Goal: Task Accomplishment & Management: Manage account settings

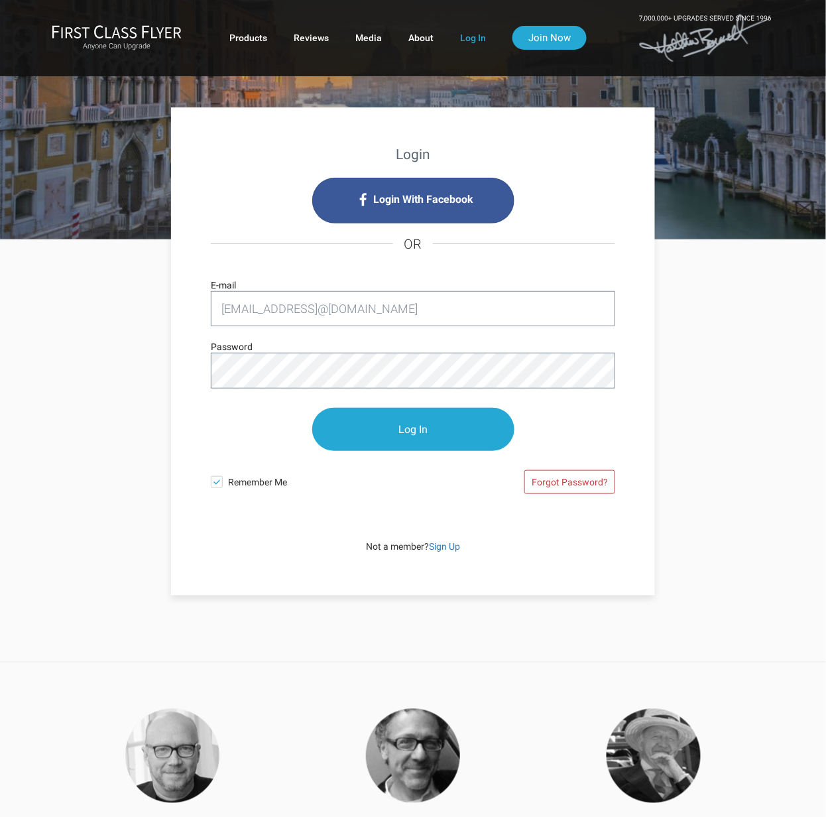
click at [308, 309] on input "[EMAIL_ADDRESS]@[DOMAIN_NAME]" at bounding box center [413, 308] width 404 height 35
drag, startPoint x: 0, startPoint y: 0, endPoint x: 305, endPoint y: 309, distance: 434.0
click at [305, 309] on input "[EMAIL_ADDRESS]@[DOMAIN_NAME]" at bounding box center [413, 308] width 404 height 35
click at [301, 295] on input "[EMAIL_ADDRESS][DOMAIN_NAME]" at bounding box center [413, 308] width 404 height 35
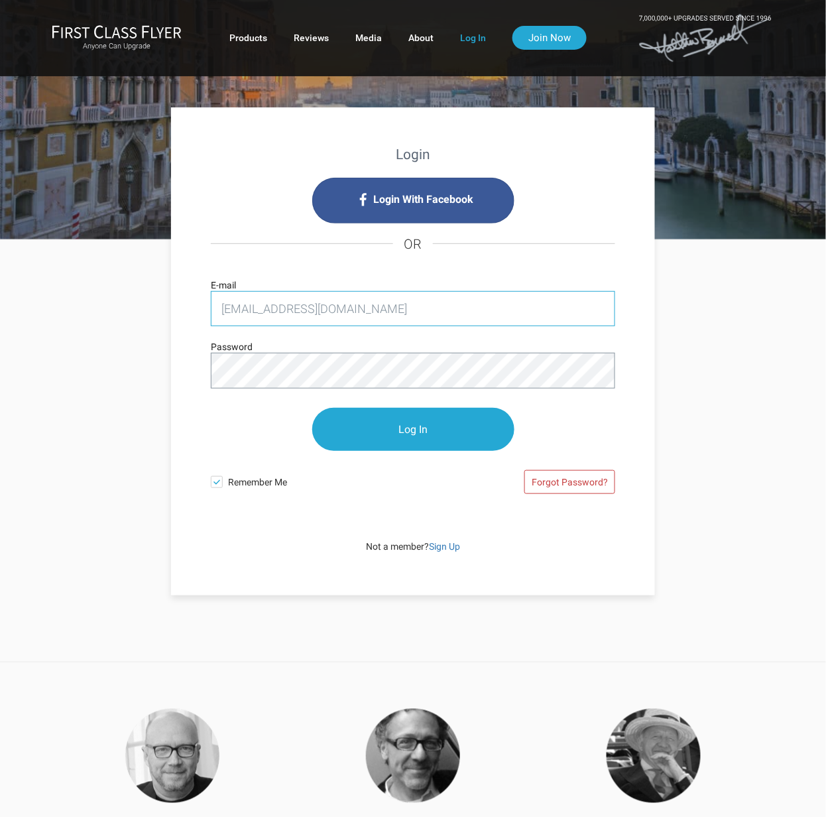
type input "[EMAIL_ADDRESS][DOMAIN_NAME]"
click at [146, 375] on div "Login Login With Facebook OR [EMAIL_ADDRESS][DOMAIN_NAME] E-mail Password Log I…" at bounding box center [413, 417] width 776 height 355
drag, startPoint x: 606, startPoint y: 445, endPoint x: 547, endPoint y: 423, distance: 63.2
click at [605, 445] on p "Log In" at bounding box center [413, 429] width 404 height 70
drag, startPoint x: 390, startPoint y: 454, endPoint x: 388, endPoint y: 430, distance: 24.7
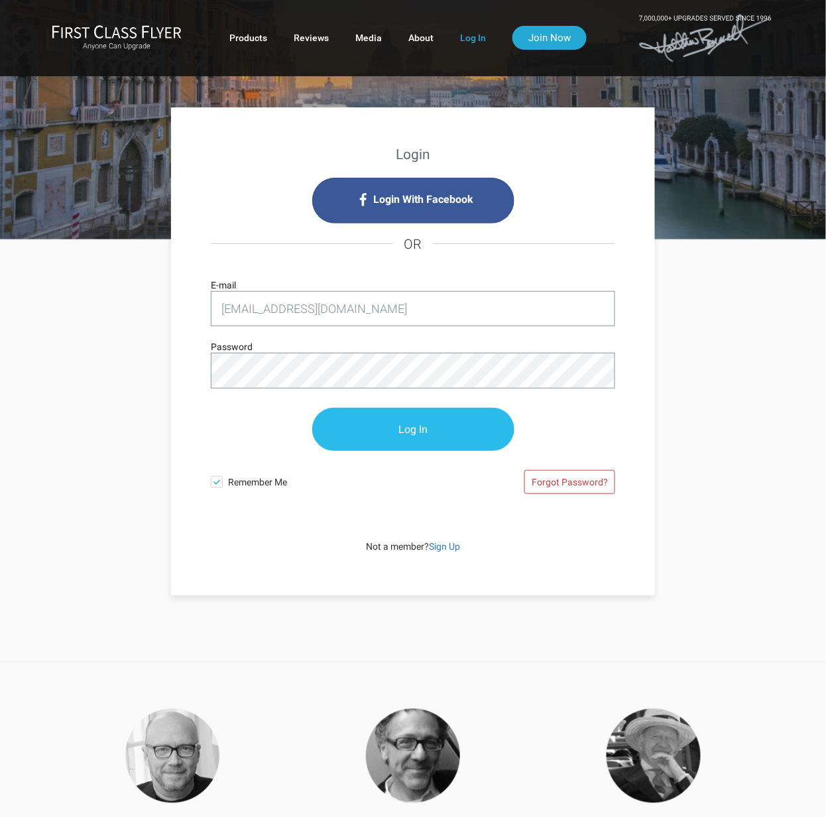
click at [390, 454] on p "Log In" at bounding box center [413, 429] width 404 height 70
click at [388, 428] on input "Log In" at bounding box center [413, 429] width 202 height 43
